Goal: Task Accomplishment & Management: Manage account settings

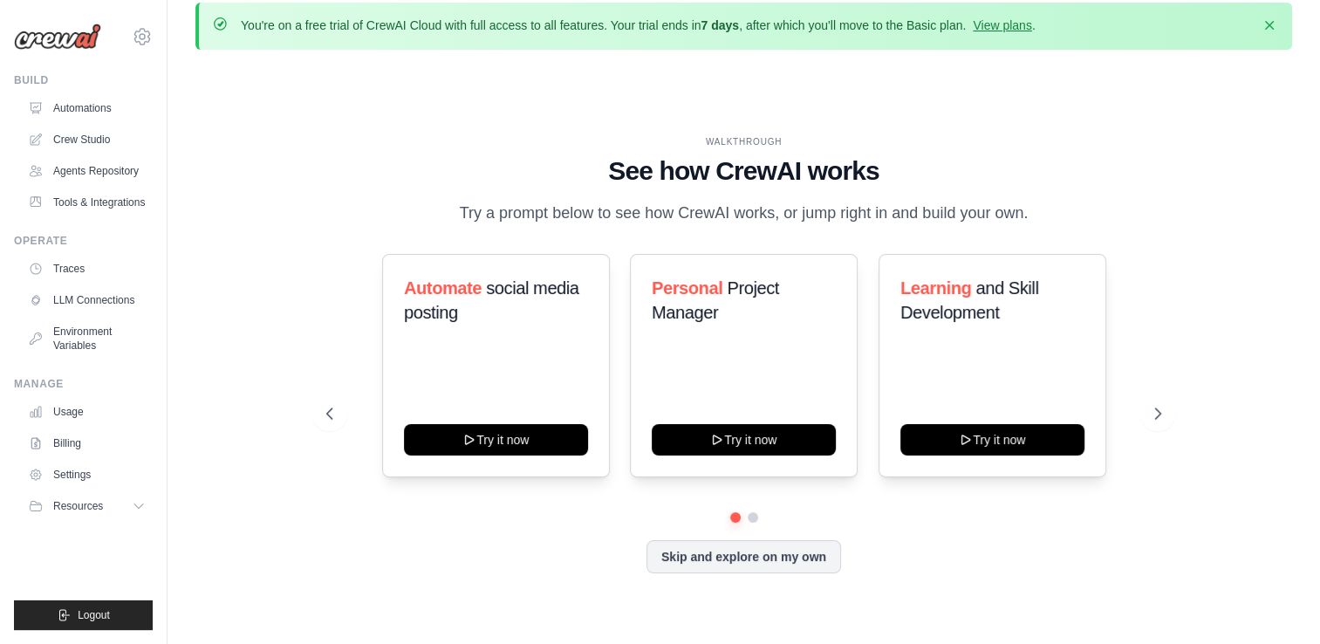
scroll to position [12, 0]
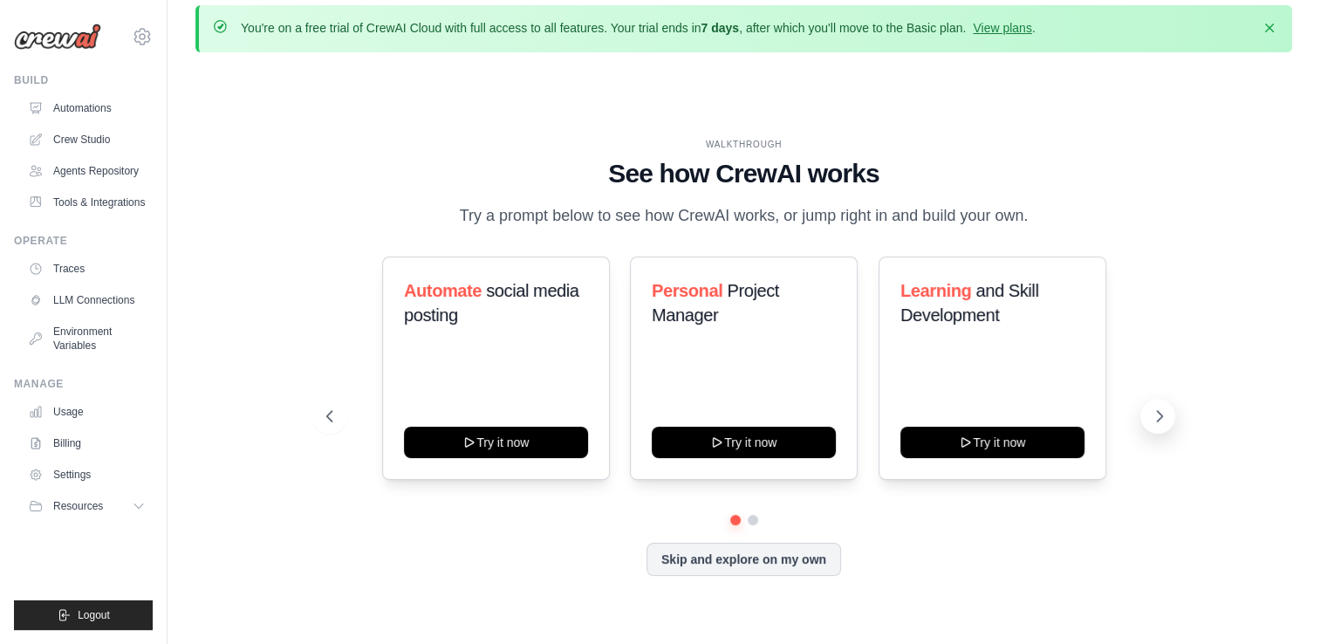
click at [1165, 412] on icon at bounding box center [1158, 415] width 17 height 17
click at [1164, 410] on icon at bounding box center [1158, 415] width 17 height 17
click at [113, 108] on link "Automations" at bounding box center [89, 108] width 132 height 28
click at [80, 451] on link "Billing" at bounding box center [89, 443] width 132 height 28
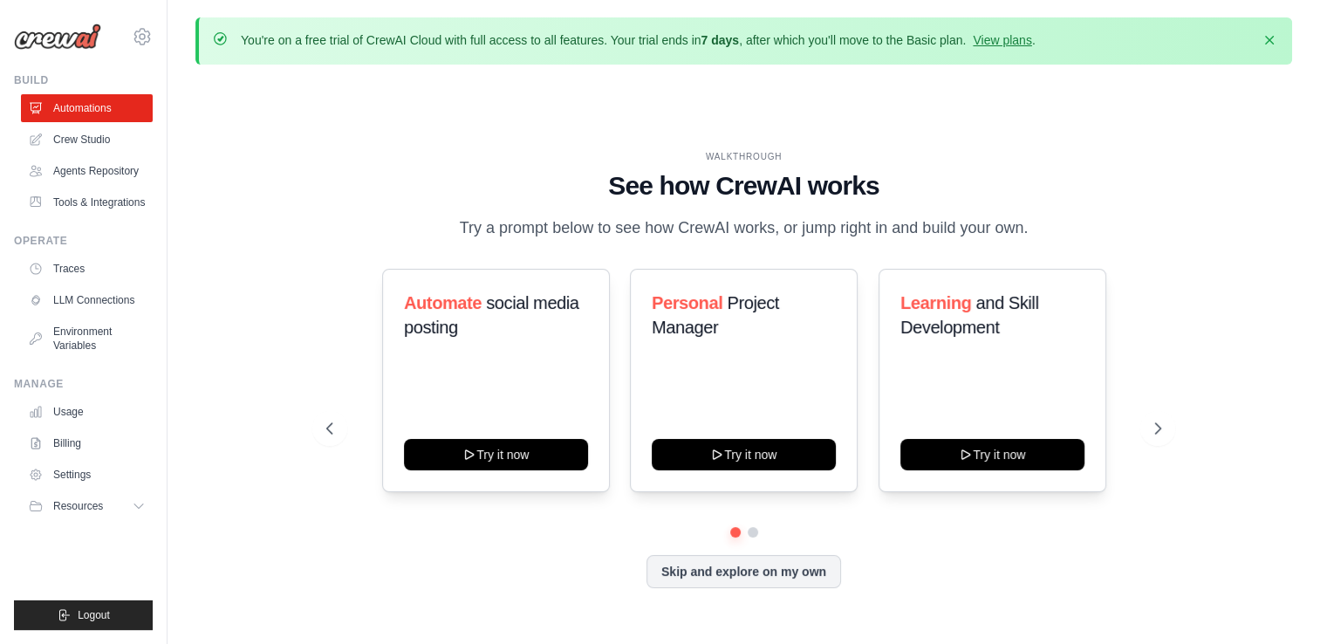
click at [80, 451] on link "Billing" at bounding box center [87, 443] width 132 height 28
